Goal: Navigation & Orientation: Find specific page/section

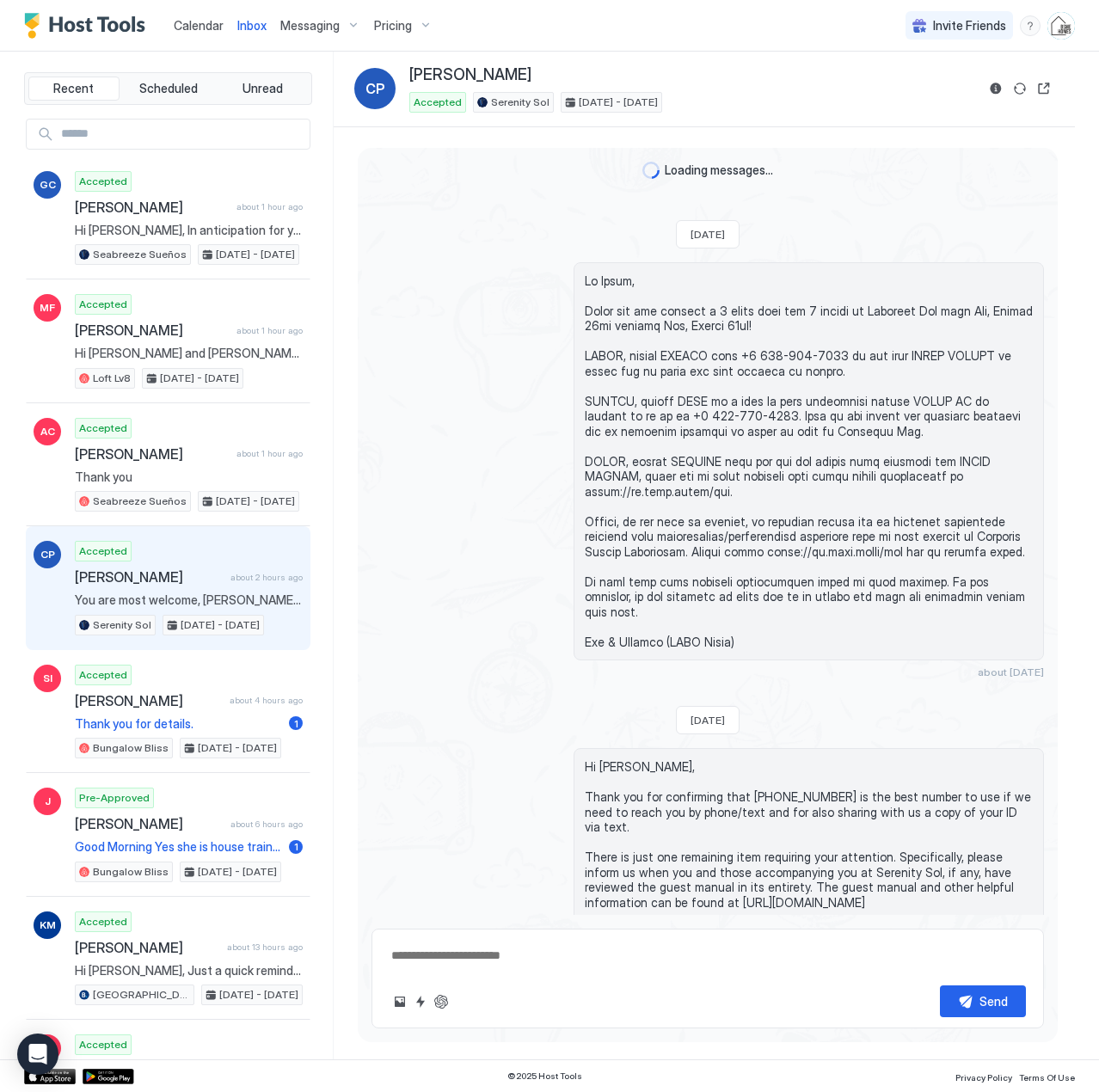
scroll to position [464, 0]
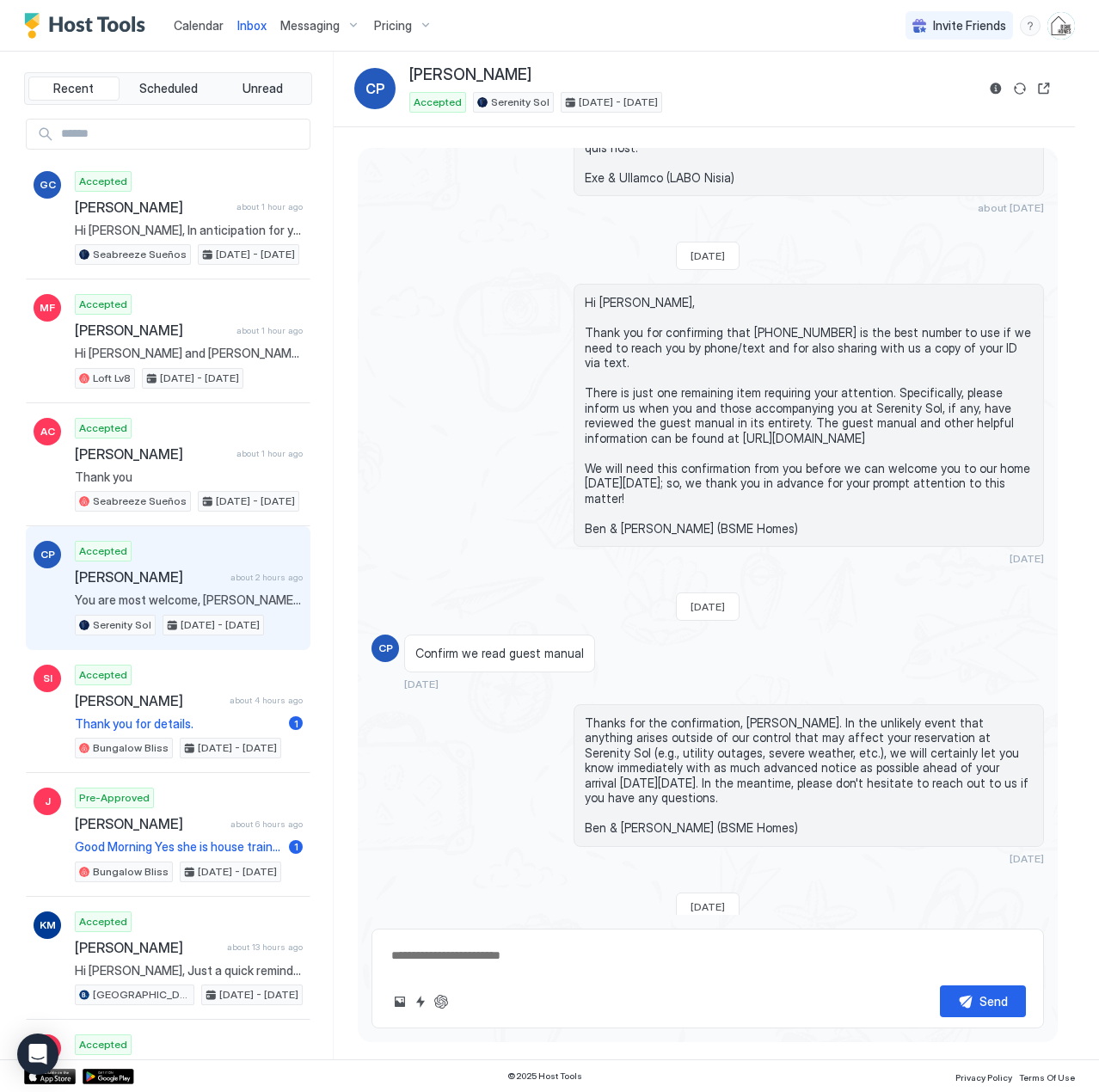
click at [190, 22] on span "Calendar" at bounding box center [199, 25] width 50 height 15
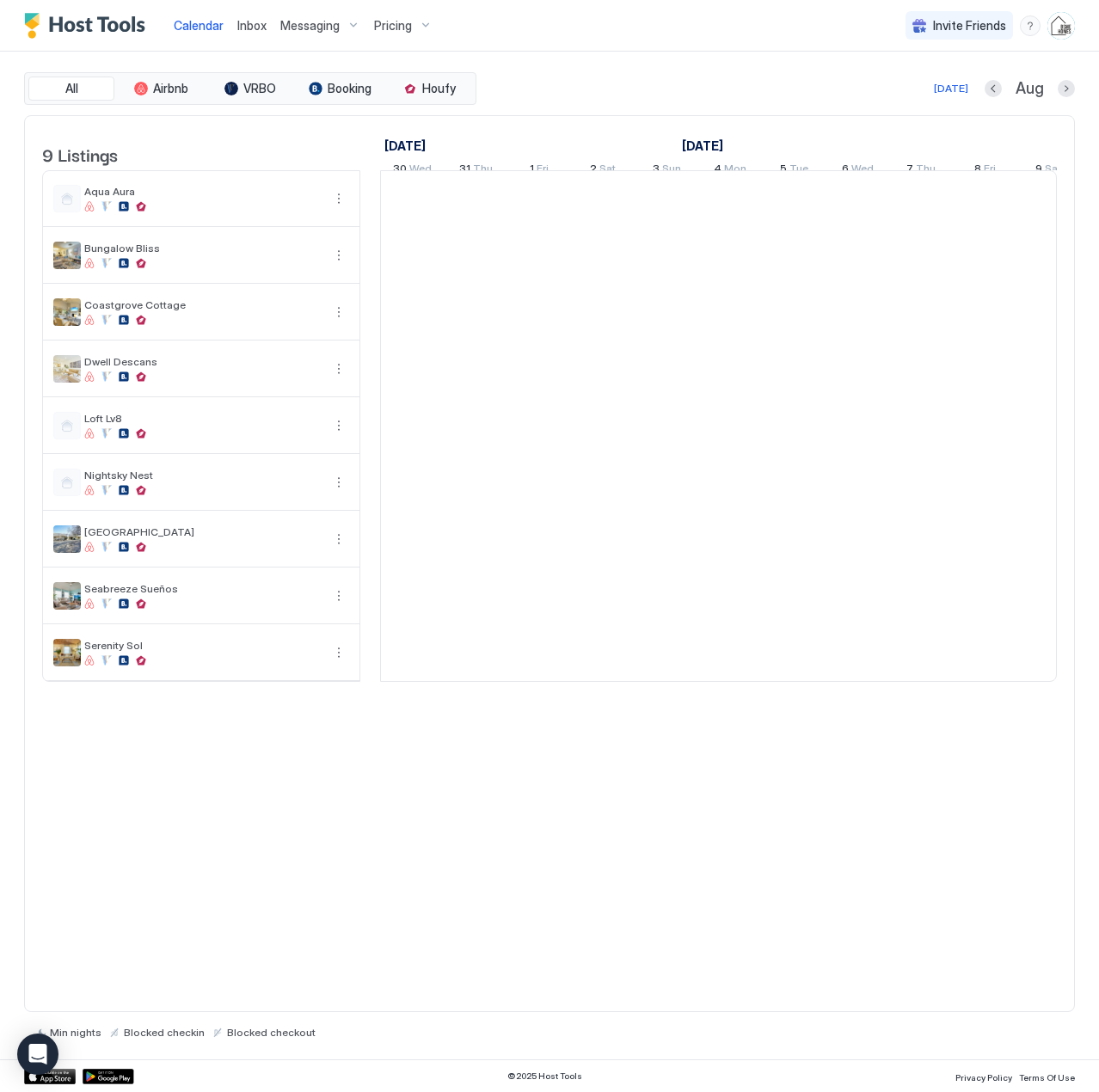
scroll to position [0, 955]
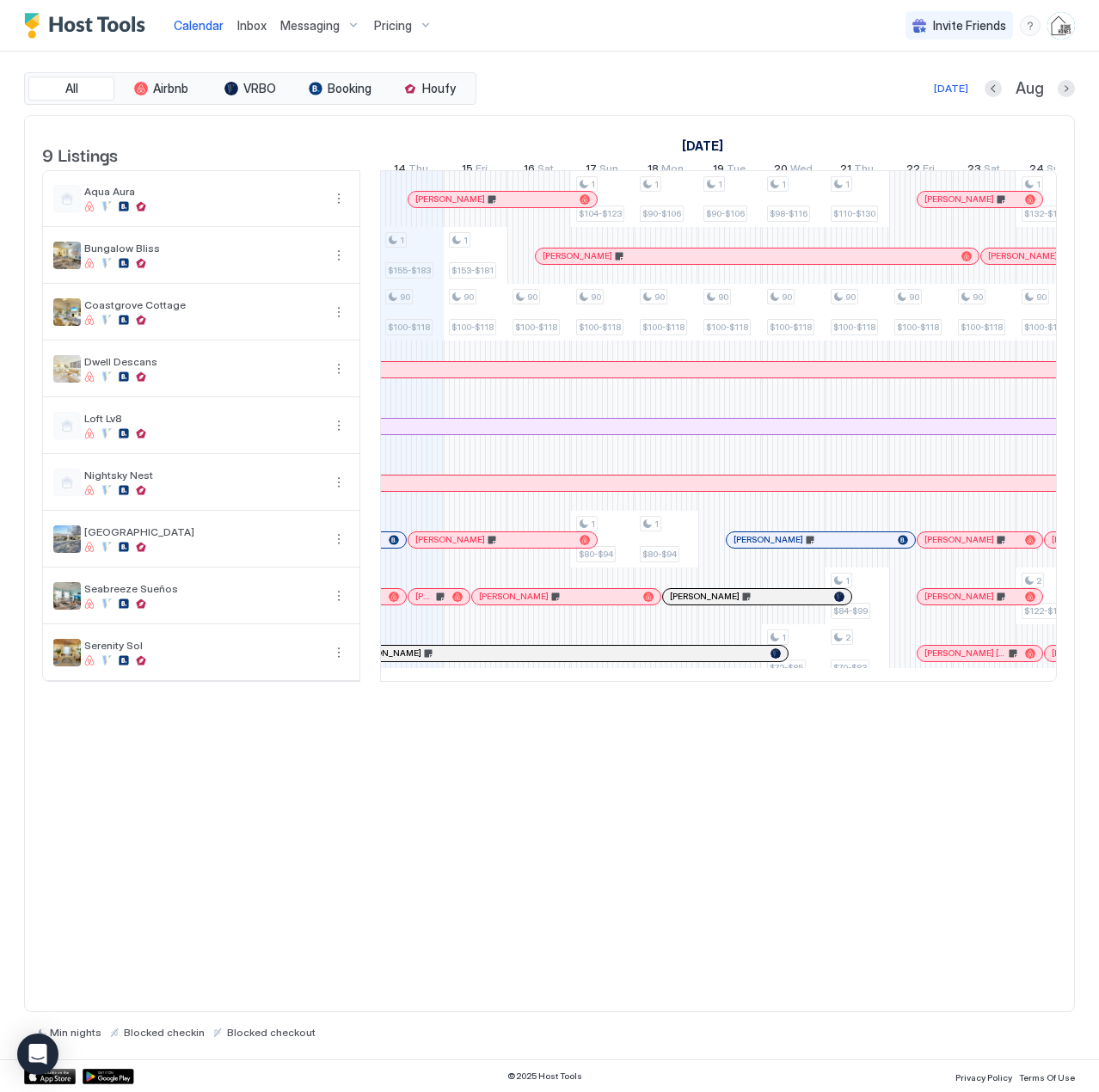
click at [268, 25] on div "Inbox" at bounding box center [251, 24] width 43 height 32
click at [243, 24] on span "Inbox" at bounding box center [252, 25] width 29 height 15
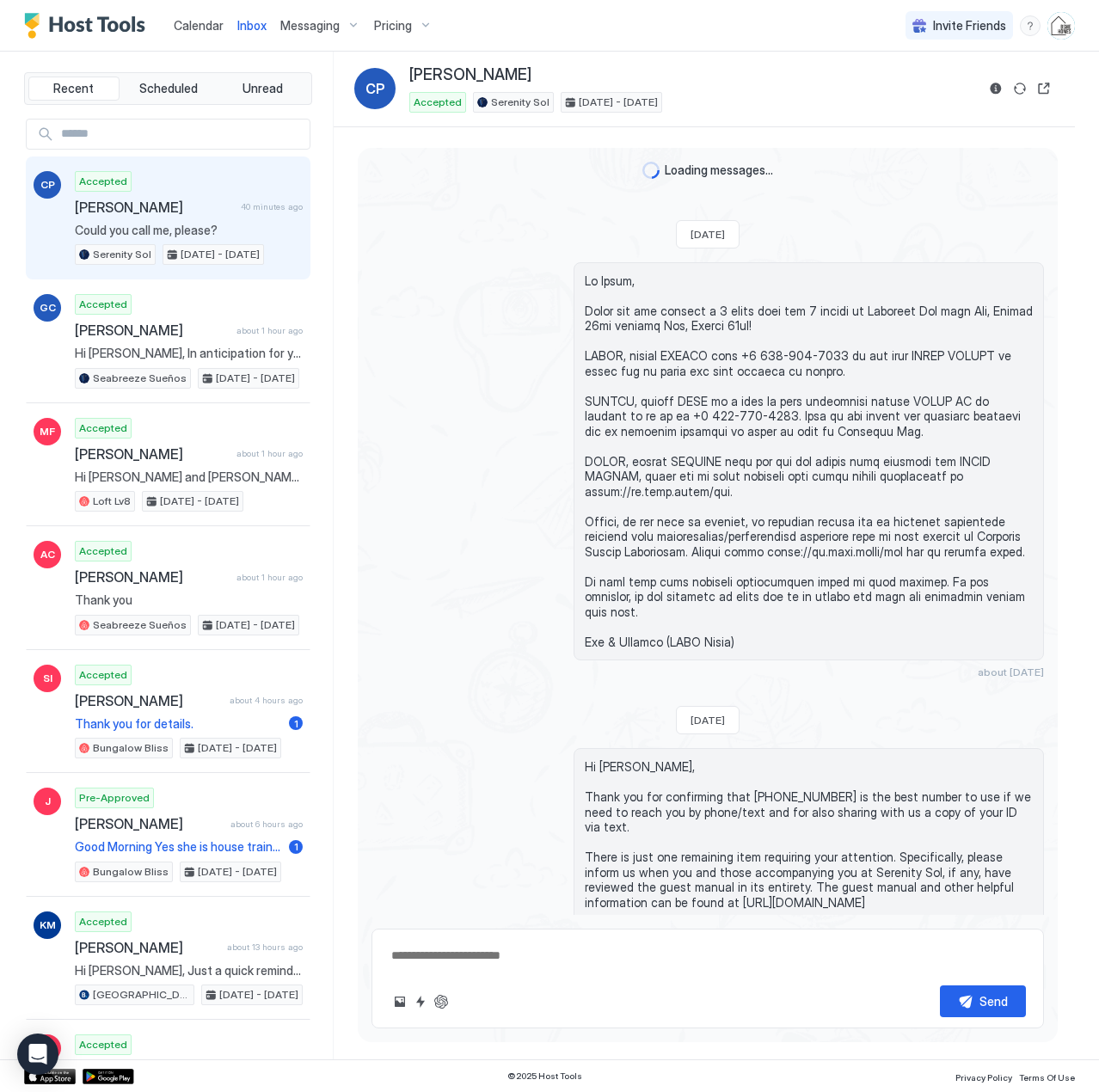
scroll to position [2442, 0]
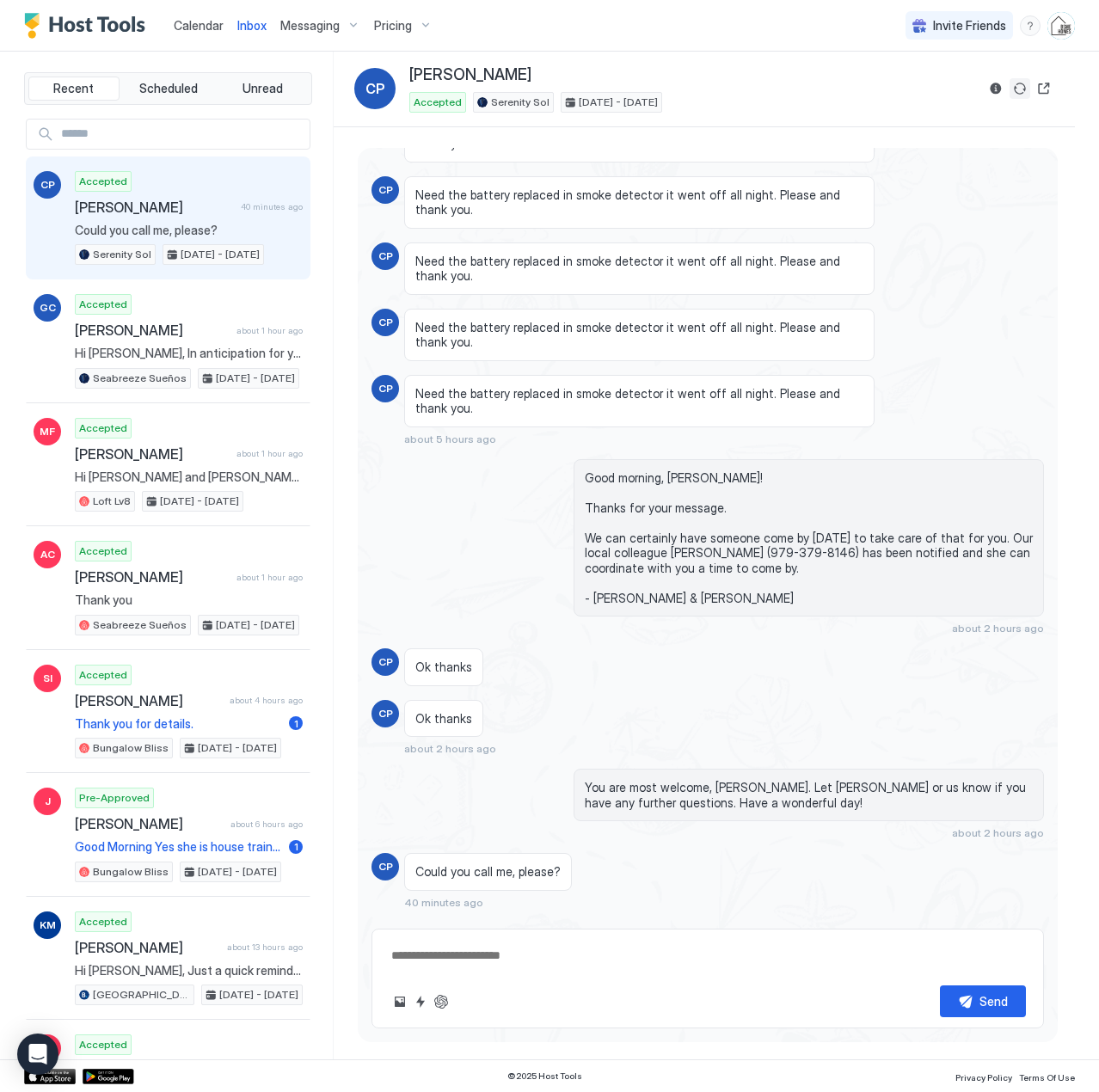
click at [1023, 87] on button "Sync reservation" at bounding box center [1019, 88] width 21 height 21
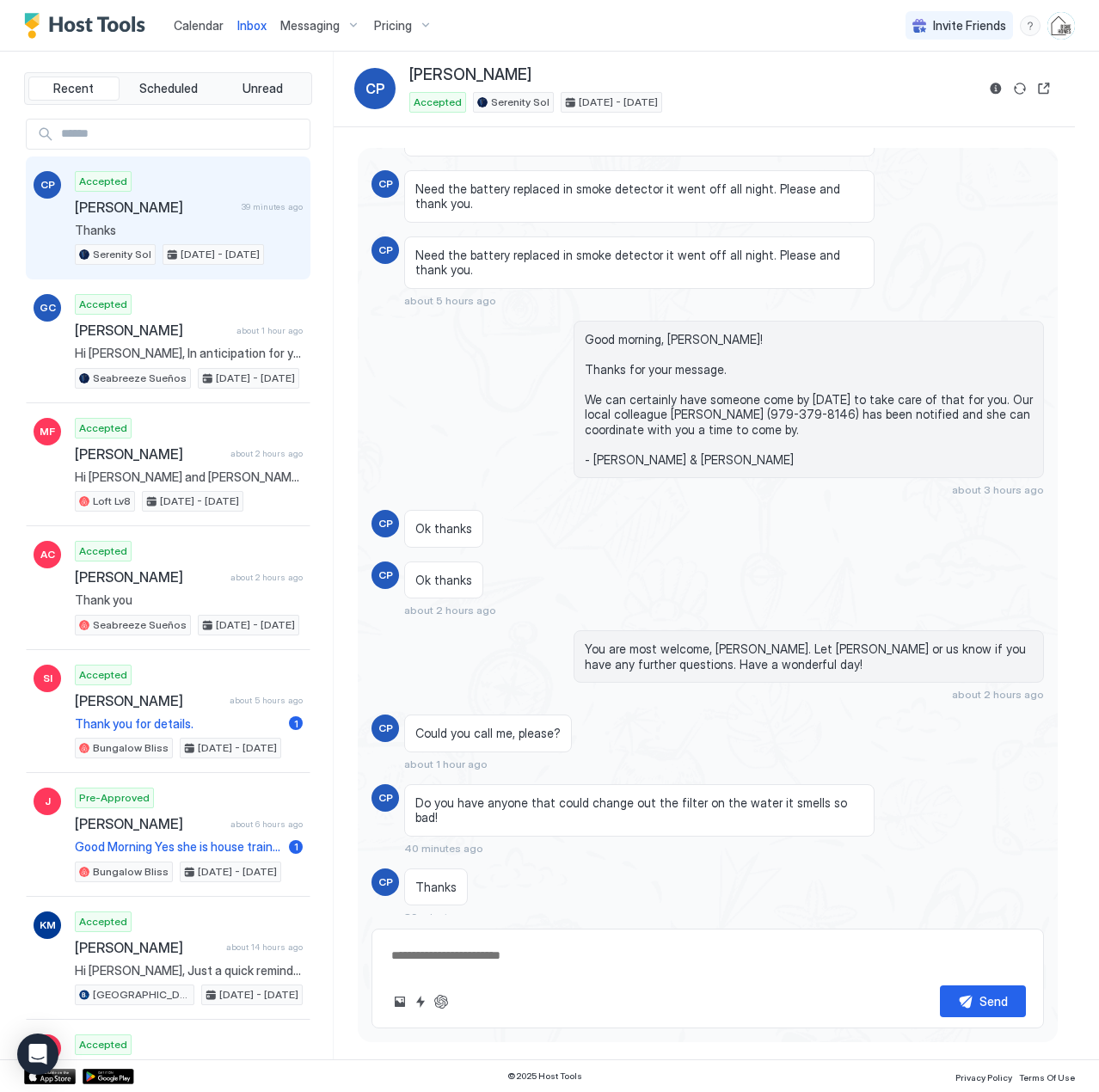
click at [204, 34] on link "Calendar" at bounding box center [199, 25] width 50 height 18
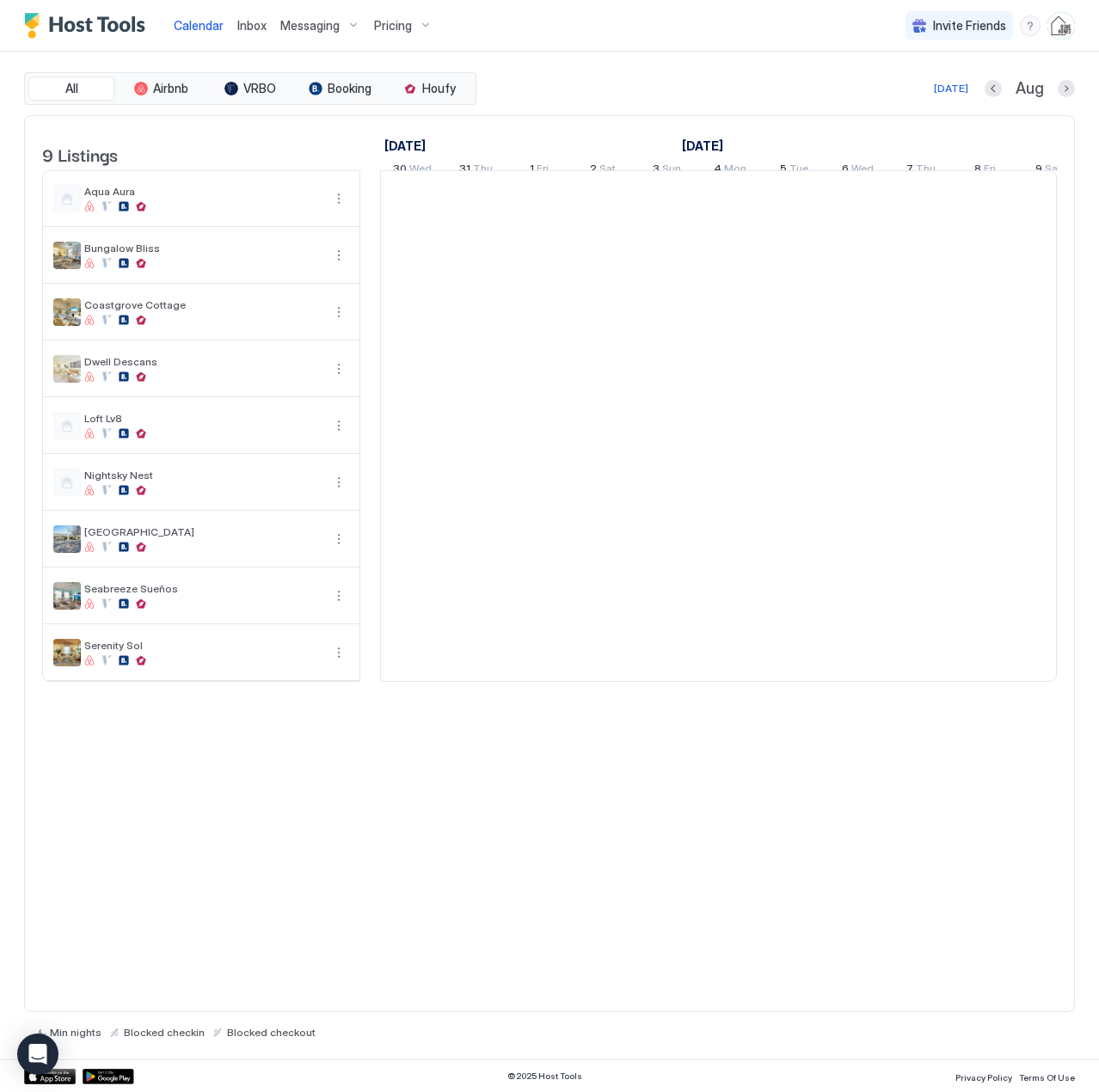
scroll to position [0, 955]
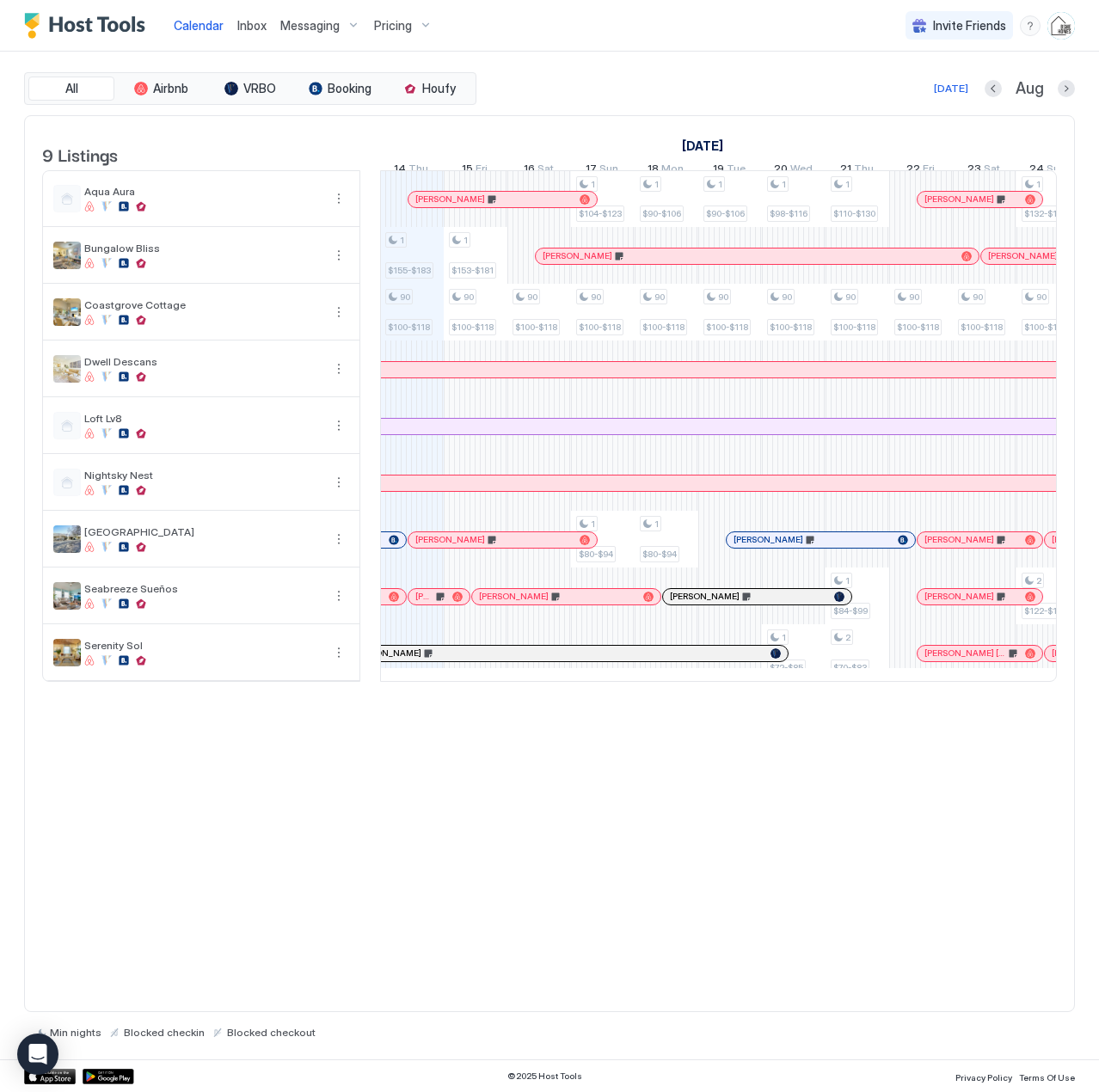
click at [250, 24] on span "Inbox" at bounding box center [252, 25] width 29 height 15
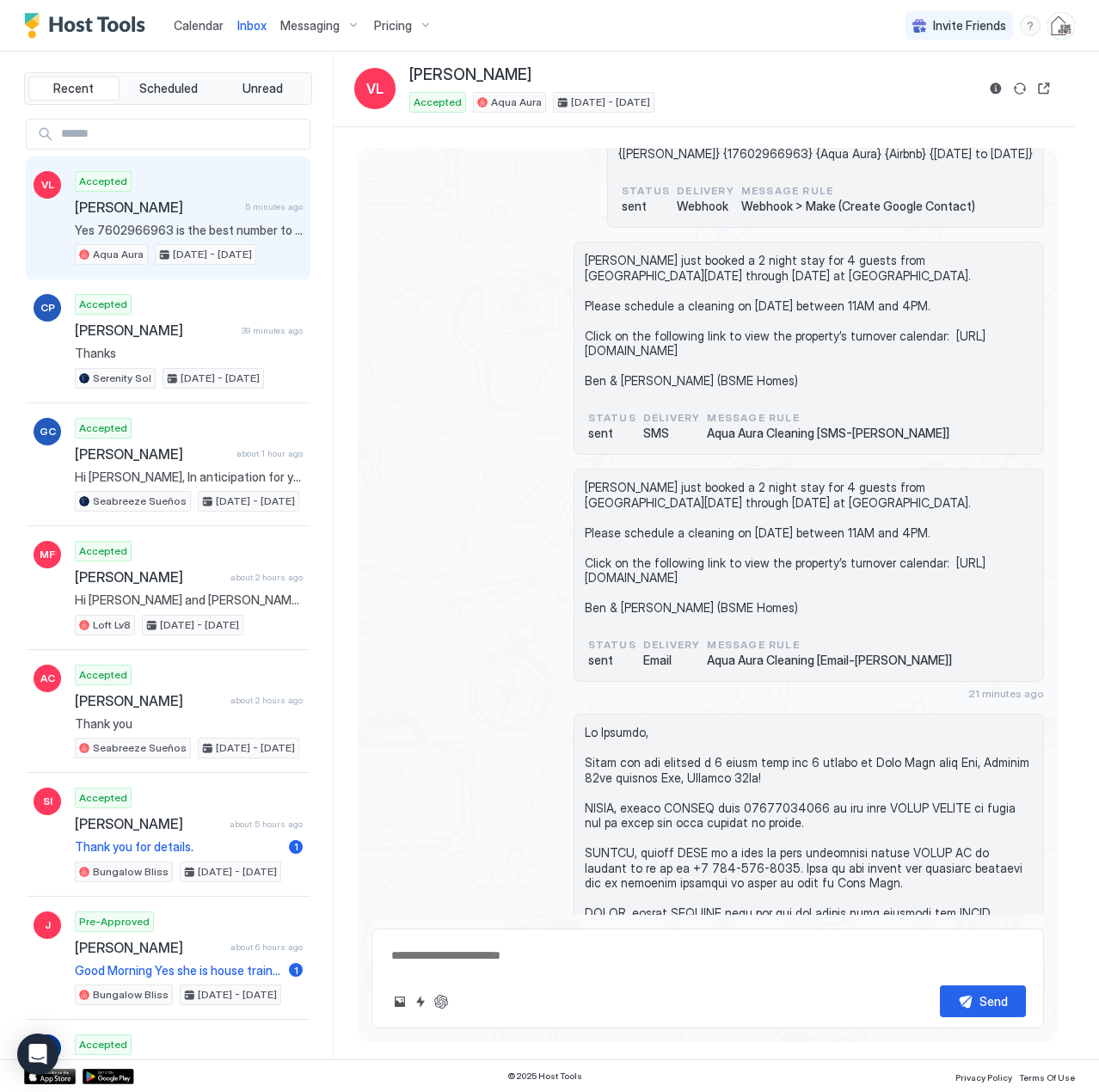
scroll to position [580, 0]
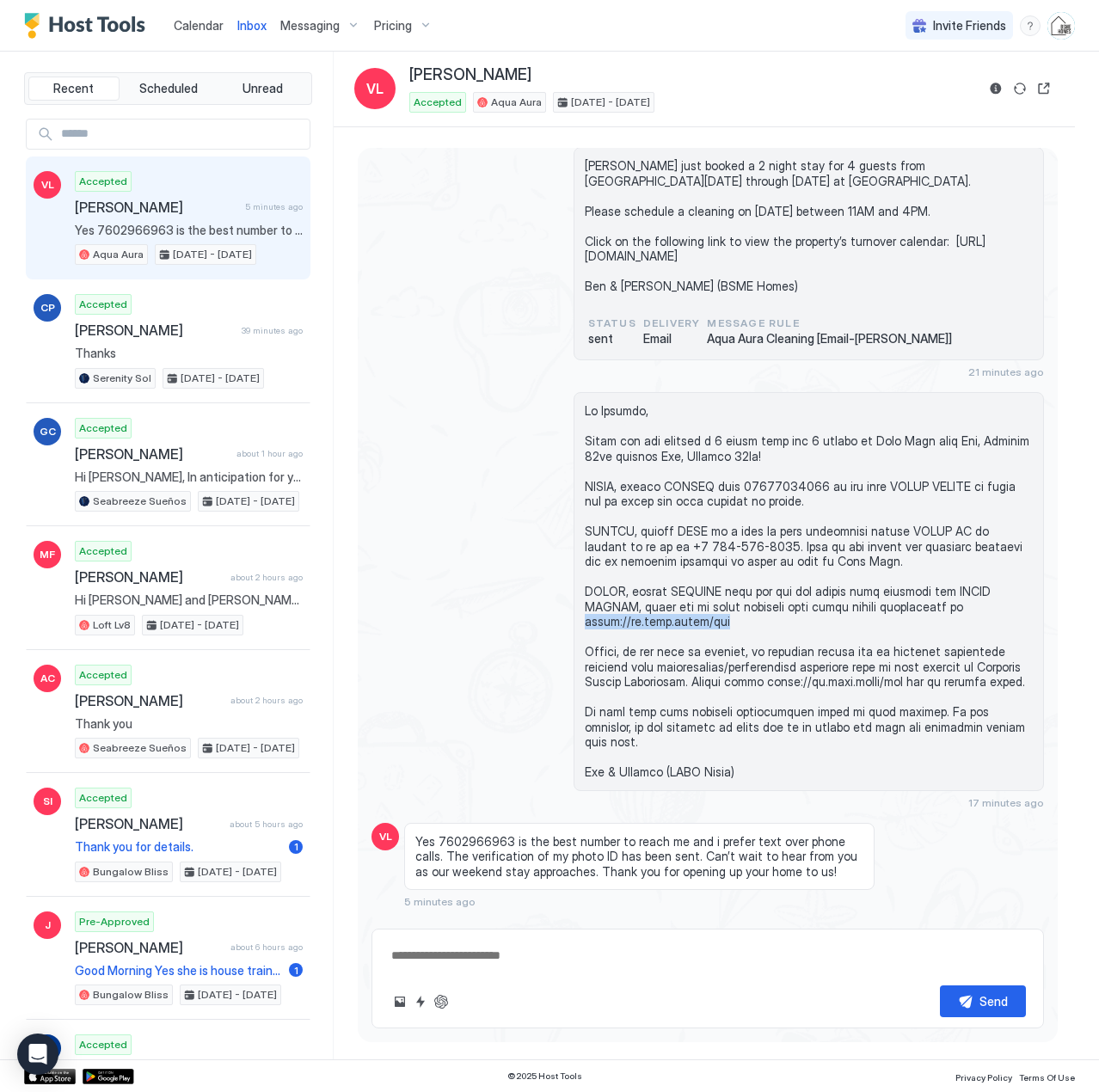
drag, startPoint x: 726, startPoint y: 607, endPoint x: 583, endPoint y: 610, distance: 143.0
click at [585, 610] on span at bounding box center [809, 591] width 448 height 376
copy span "[URL][DOMAIN_NAME]"
click at [207, 24] on span "Calendar" at bounding box center [199, 25] width 50 height 15
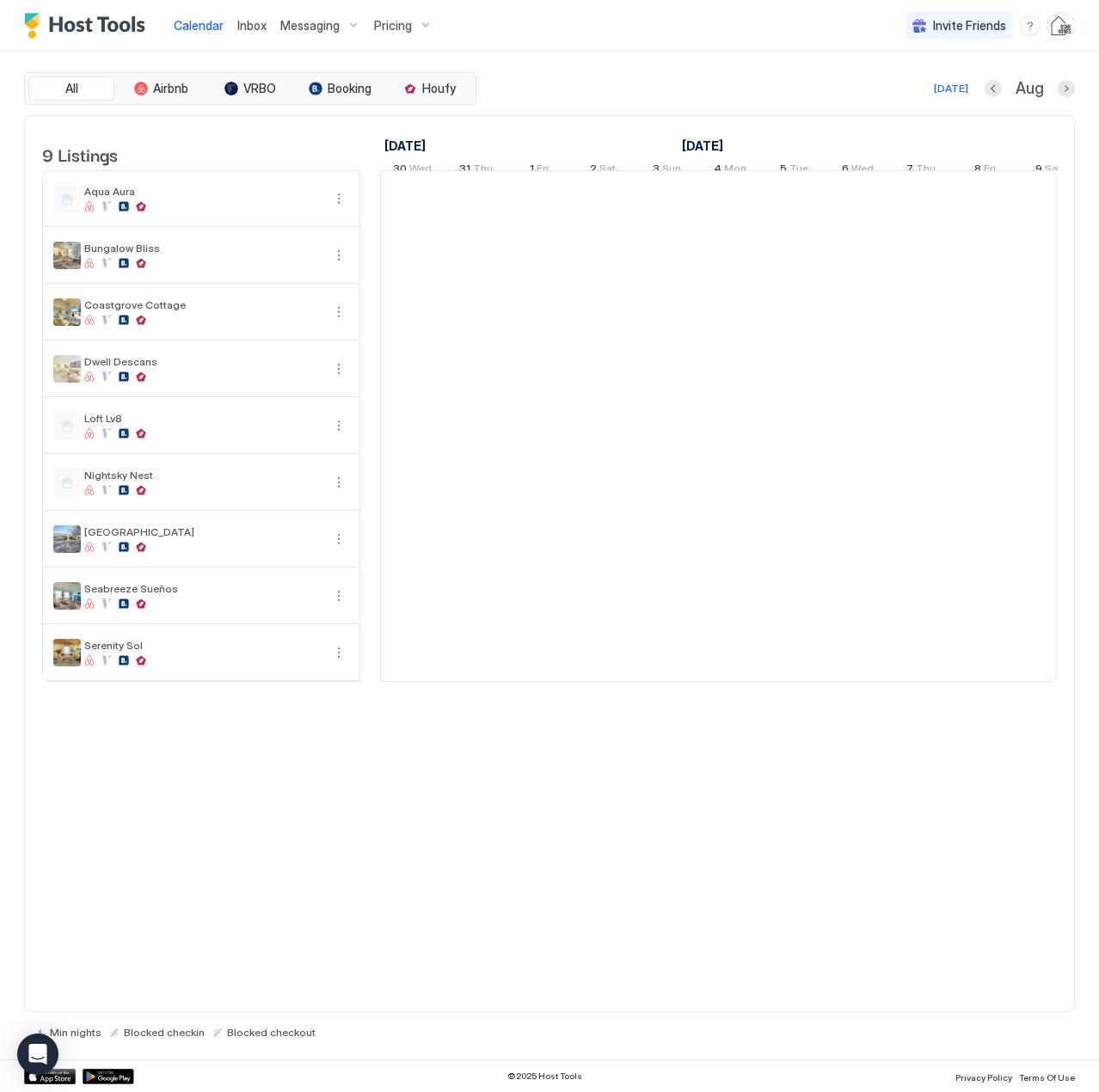
scroll to position [0, 955]
